Goal: Information Seeking & Learning: Learn about a topic

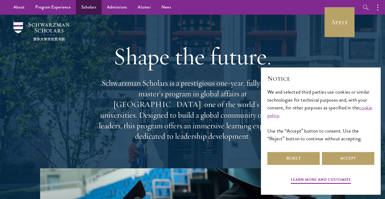
click at [88, 8] on link "Scholars" at bounding box center [89, 7] width 26 height 15
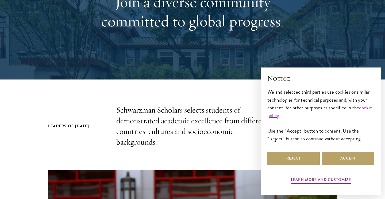
scroll to position [134, 0]
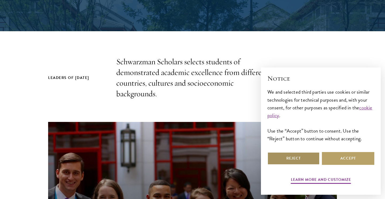
click at [306, 159] on button "Reject" at bounding box center [293, 158] width 52 height 13
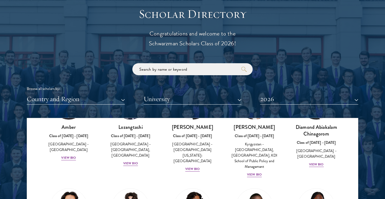
scroll to position [633, 0]
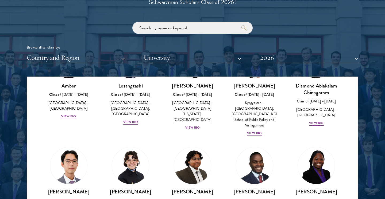
click at [116, 59] on button "Country and Region" at bounding box center [76, 57] width 98 height 11
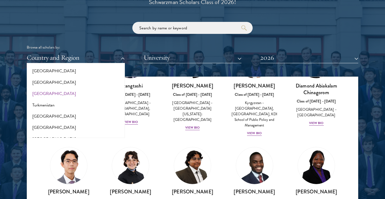
scroll to position [1058, 0]
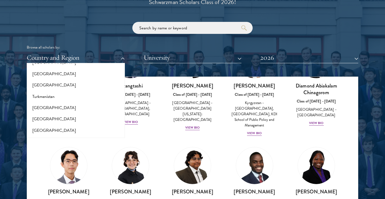
click at [51, 136] on button "[GEOGRAPHIC_DATA]" at bounding box center [75, 141] width 95 height 11
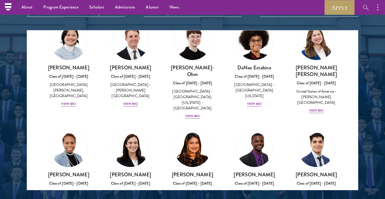
scroll to position [238, 0]
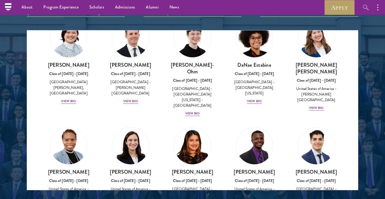
click at [66, 130] on img at bounding box center [68, 146] width 41 height 41
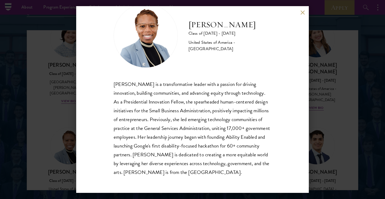
scroll to position [18, 0]
click at [301, 11] on button at bounding box center [302, 12] width 5 height 5
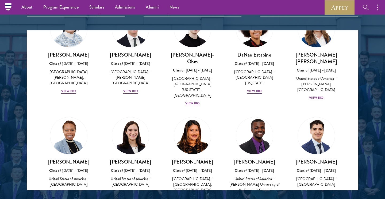
scroll to position [254, 0]
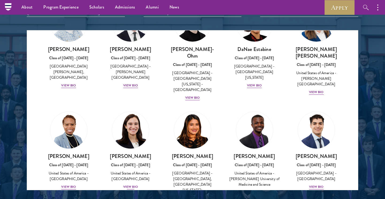
click at [134, 110] on img at bounding box center [130, 130] width 41 height 41
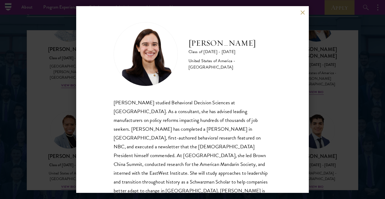
click at [304, 11] on button at bounding box center [302, 12] width 5 height 5
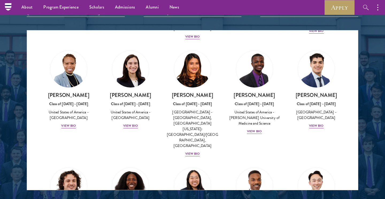
scroll to position [318, 0]
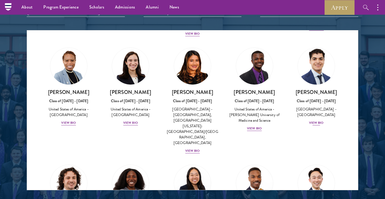
click at [321, 46] on img at bounding box center [316, 66] width 41 height 41
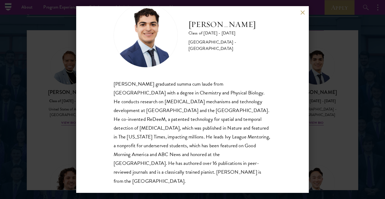
scroll to position [18, 0]
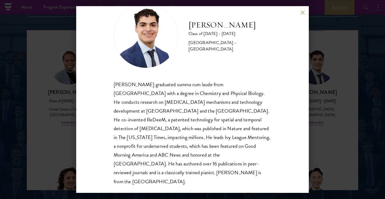
click at [303, 12] on button at bounding box center [302, 12] width 5 height 5
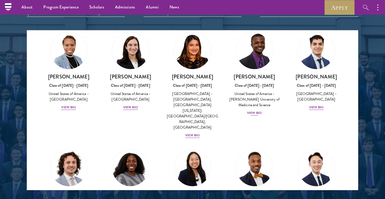
scroll to position [351, 0]
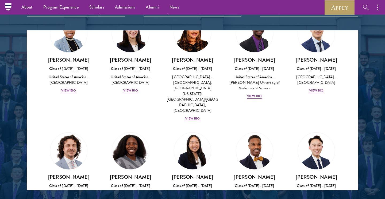
click at [124, 131] on img at bounding box center [130, 151] width 41 height 41
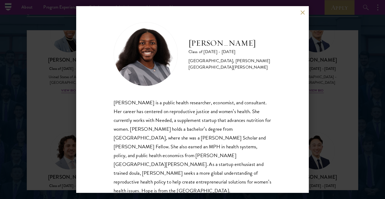
click at [303, 11] on button at bounding box center [302, 12] width 5 height 5
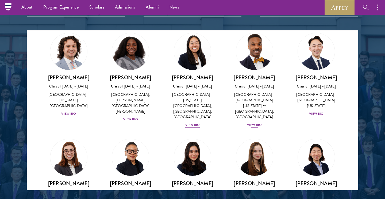
scroll to position [451, 0]
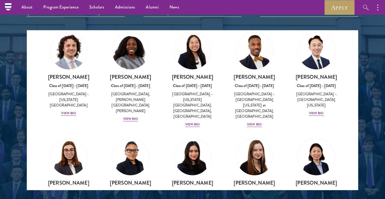
click at [259, 137] on img at bounding box center [254, 157] width 41 height 41
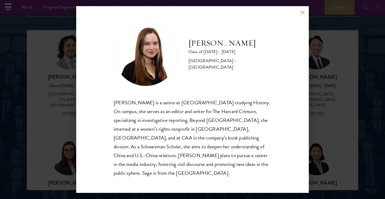
click at [302, 15] on button at bounding box center [302, 12] width 5 height 5
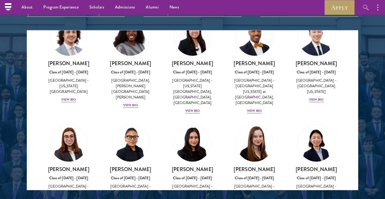
scroll to position [465, 0]
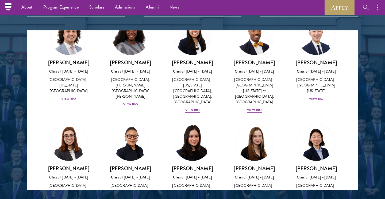
click at [192, 122] on img at bounding box center [192, 142] width 41 height 41
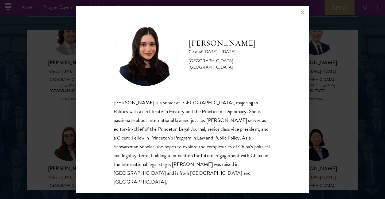
click at [302, 15] on button at bounding box center [302, 12] width 5 height 5
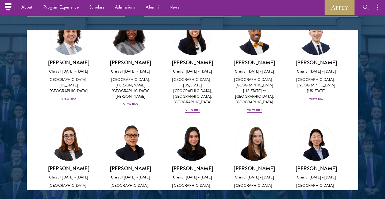
click at [126, 122] on img at bounding box center [130, 142] width 41 height 41
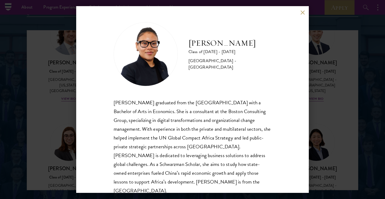
click at [303, 12] on button at bounding box center [302, 12] width 5 height 5
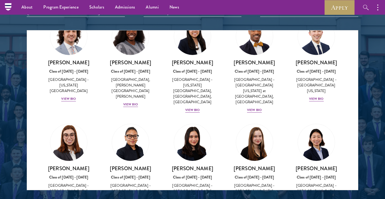
click at [70, 122] on img at bounding box center [68, 142] width 41 height 41
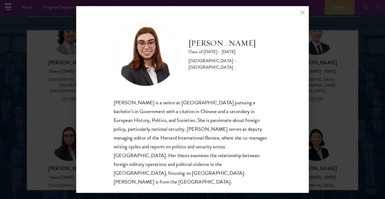
click at [301, 15] on button at bounding box center [302, 12] width 5 height 5
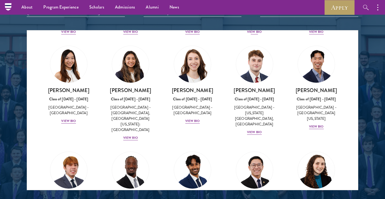
scroll to position [633, 0]
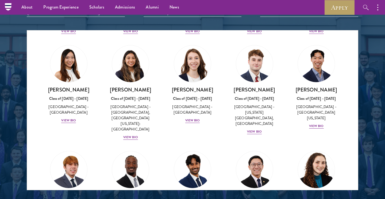
click at [323, 150] on img at bounding box center [316, 170] width 41 height 41
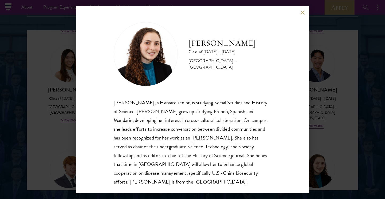
click at [303, 9] on div "[PERSON_NAME] Class of [DATE] - [DATE] [GEOGRAPHIC_DATA] - [GEOGRAPHIC_DATA] [P…" at bounding box center [192, 99] width 232 height 187
click at [304, 11] on button at bounding box center [302, 12] width 5 height 5
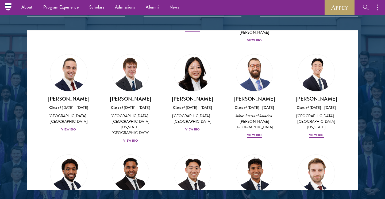
scroll to position [843, 0]
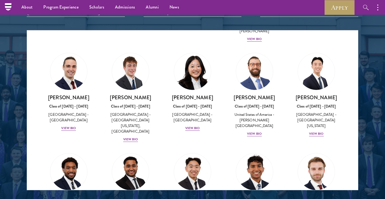
click at [259, 152] on img at bounding box center [254, 172] width 41 height 41
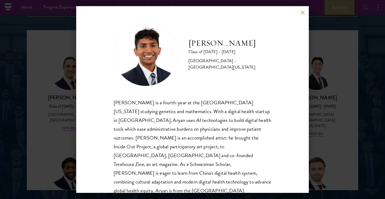
click at [302, 11] on button at bounding box center [302, 12] width 5 height 5
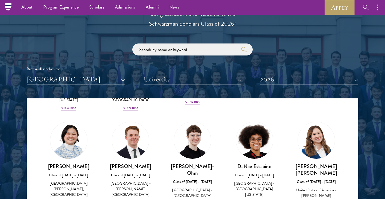
scroll to position [604, 0]
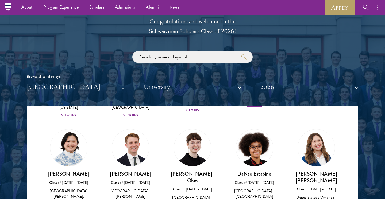
click at [206, 86] on button "University" at bounding box center [192, 86] width 98 height 11
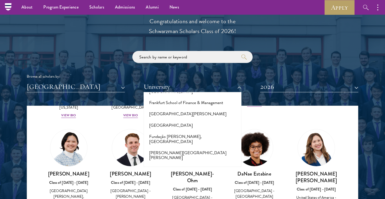
scroll to position [1168, 0]
click at [186, 192] on button "[US_STATE][GEOGRAPHIC_DATA]" at bounding box center [192, 197] width 95 height 11
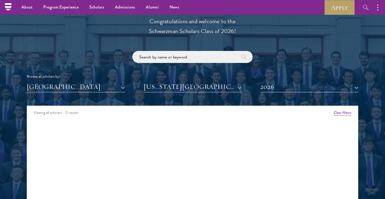
click at [284, 85] on button "2026" at bounding box center [309, 86] width 98 height 11
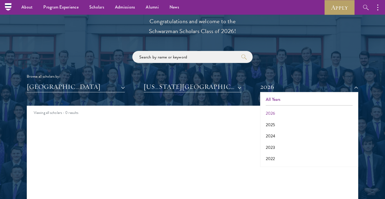
click at [285, 96] on button "All Years" at bounding box center [309, 99] width 95 height 11
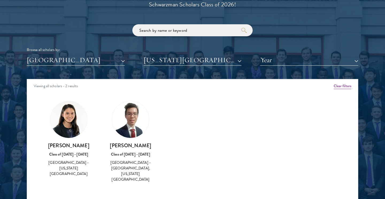
scroll to position [636, 0]
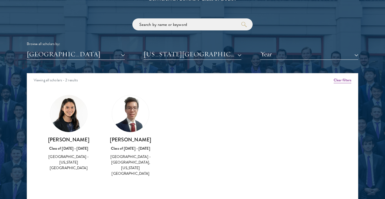
click at [72, 109] on img at bounding box center [68, 113] width 37 height 37
click at [203, 107] on div "Amber Class of [DATE] - [DATE] [GEOGRAPHIC_DATA] - [GEOGRAPHIC_DATA] View Bio C…" at bounding box center [192, 140] width 331 height 105
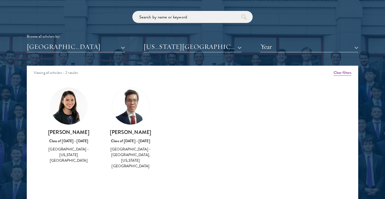
scroll to position [645, 0]
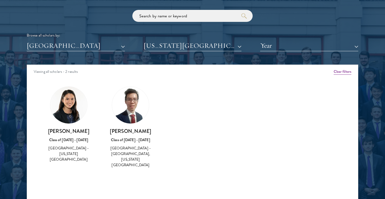
click at [71, 103] on img at bounding box center [68, 105] width 37 height 37
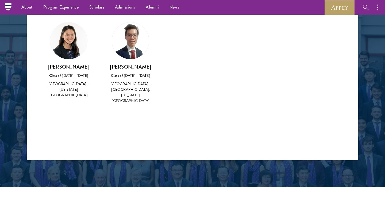
scroll to position [701, 0]
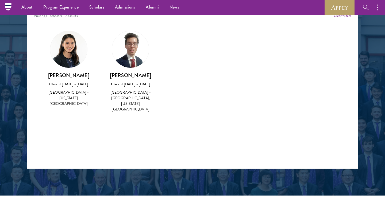
click at [75, 52] on img at bounding box center [68, 49] width 37 height 37
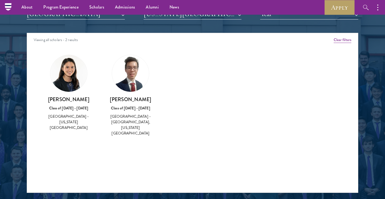
scroll to position [627, 0]
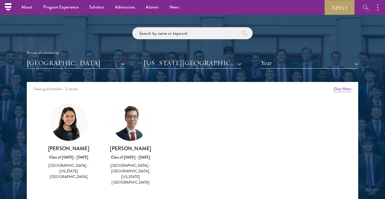
click at [125, 115] on img at bounding box center [130, 122] width 37 height 37
click at [227, 58] on button "[US_STATE][GEOGRAPHIC_DATA]" at bounding box center [192, 63] width 98 height 11
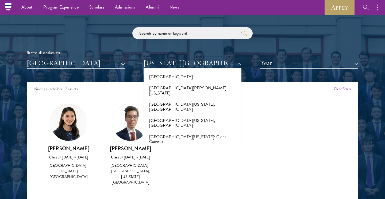
scroll to position [4545, 0]
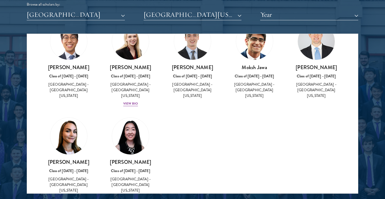
scroll to position [119, 0]
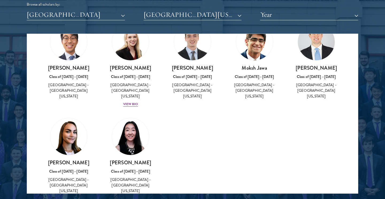
click at [133, 127] on img at bounding box center [130, 136] width 37 height 37
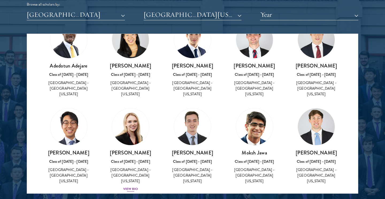
scroll to position [63, 0]
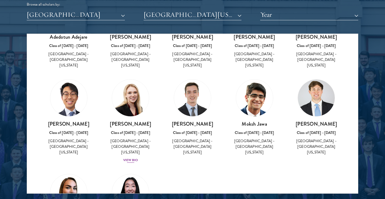
click at [133, 111] on link "[PERSON_NAME] Class of [DATE] - [DATE] [GEOGRAPHIC_DATA] - [GEOGRAPHIC_DATA][US…" at bounding box center [130, 121] width 51 height 84
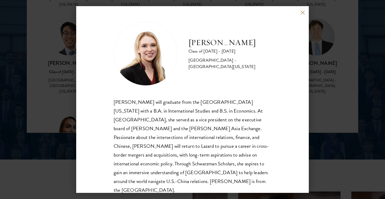
scroll to position [741, 0]
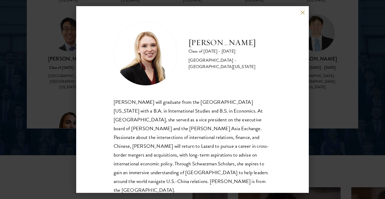
click at [302, 12] on button at bounding box center [302, 12] width 5 height 5
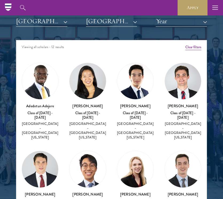
scroll to position [648, 0]
